Goal: Find specific page/section: Find specific page/section

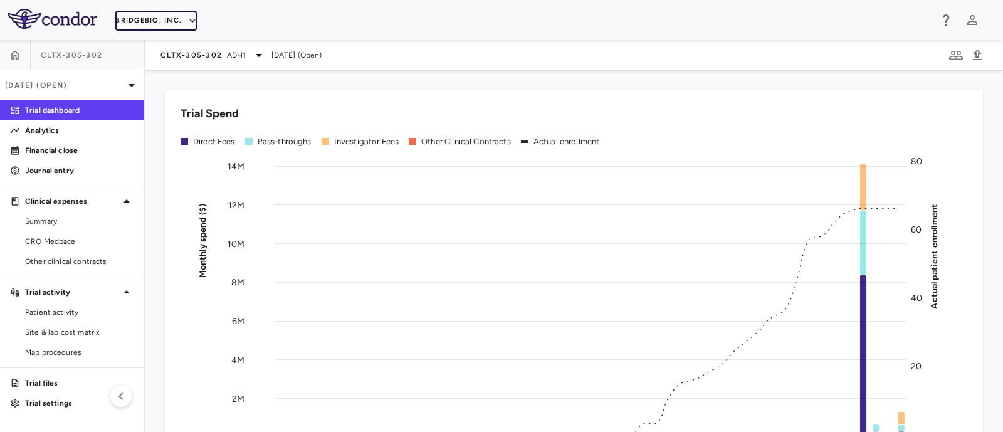
click at [182, 28] on button "BridgeBio, Inc." at bounding box center [156, 21] width 82 height 20
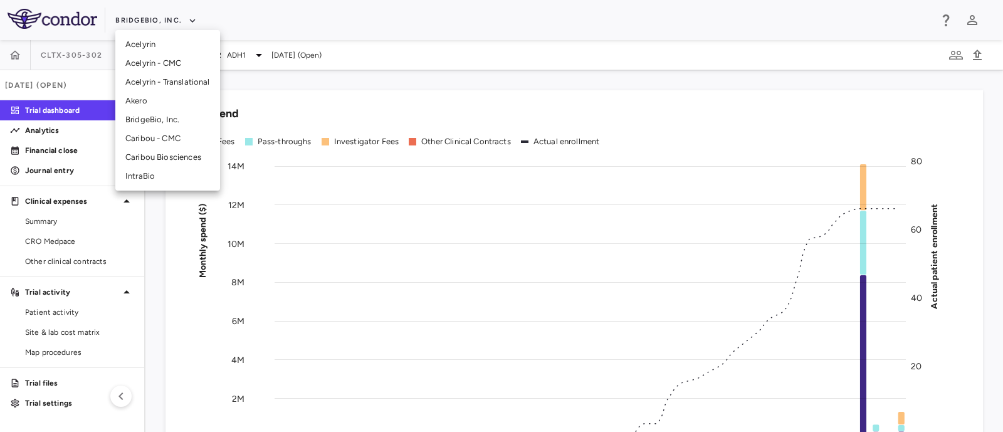
click at [141, 159] on li "Caribou Biosciences" at bounding box center [167, 157] width 105 height 19
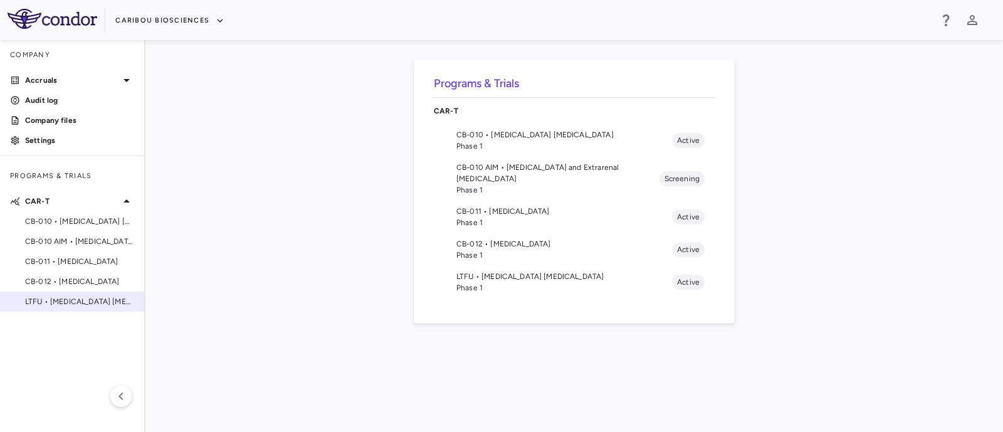
click at [48, 304] on span "LTFU • [MEDICAL_DATA] [MEDICAL_DATA]" at bounding box center [79, 301] width 109 height 11
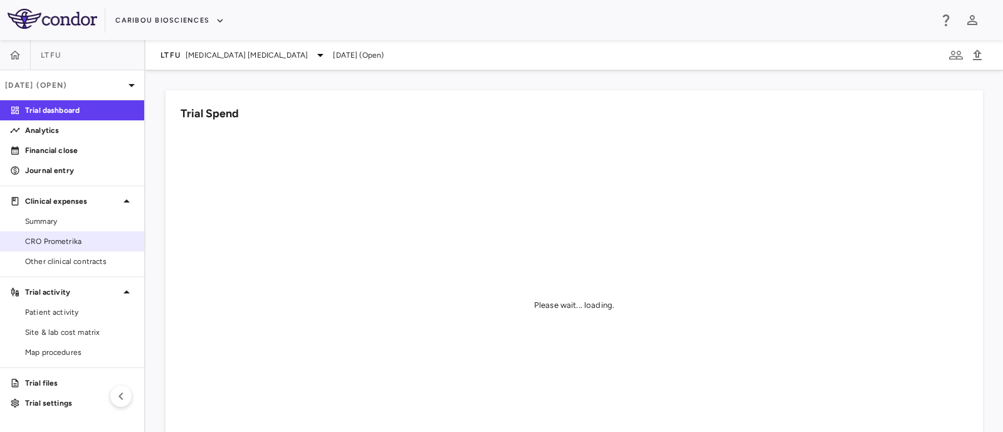
click at [77, 242] on span "CRO Prometrika" at bounding box center [79, 241] width 109 height 11
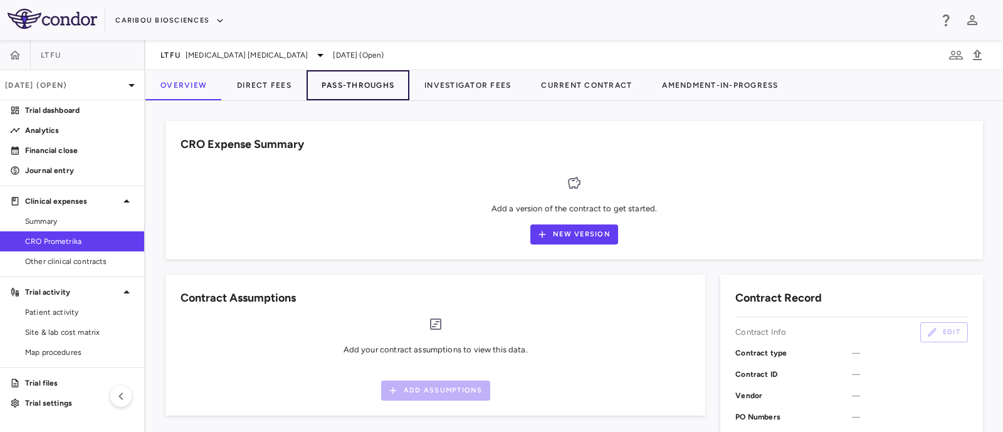
click at [352, 85] on button "Pass-Throughs" at bounding box center [358, 85] width 103 height 30
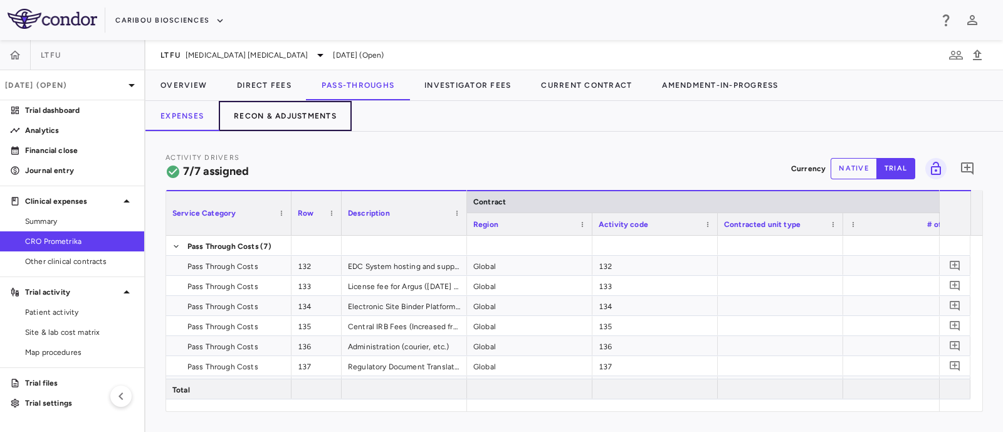
click at [297, 115] on button "Recon & Adjustments" at bounding box center [285, 116] width 133 height 30
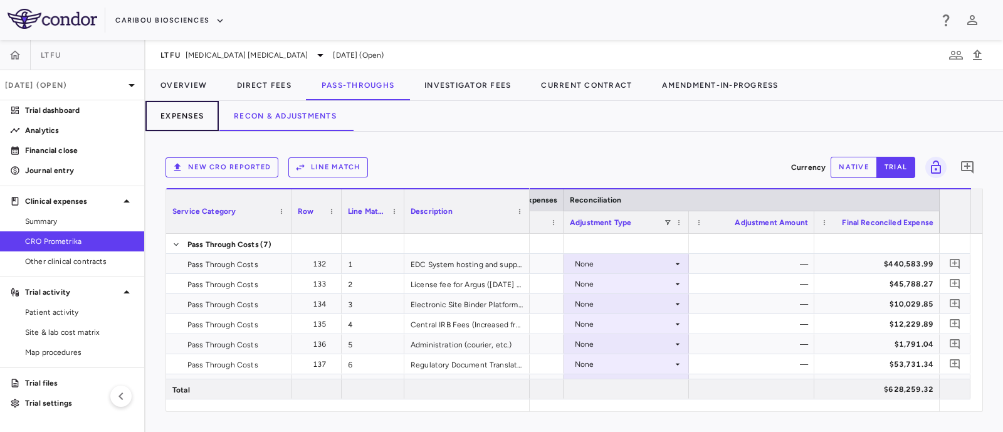
click at [171, 115] on button "Expenses" at bounding box center [181, 116] width 73 height 30
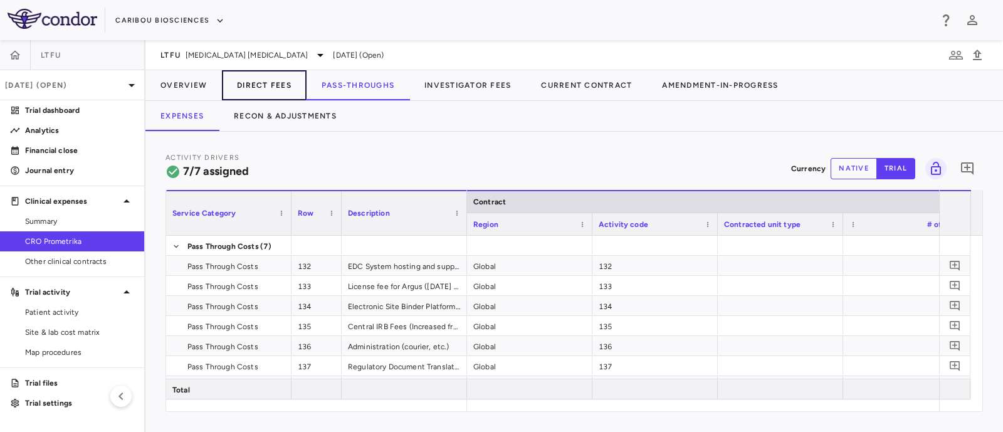
click at [248, 80] on button "Direct Fees" at bounding box center [264, 85] width 85 height 30
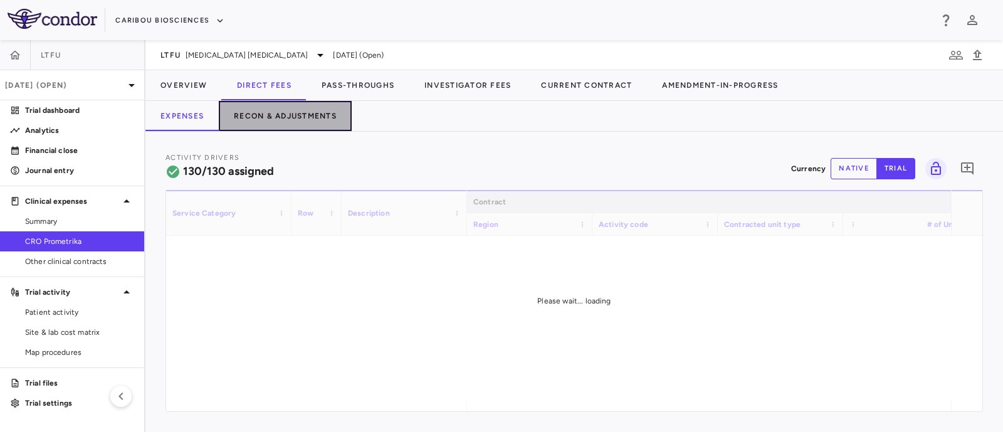
click at [277, 115] on button "Recon & Adjustments" at bounding box center [285, 116] width 133 height 30
